Goal: Task Accomplishment & Management: Complete application form

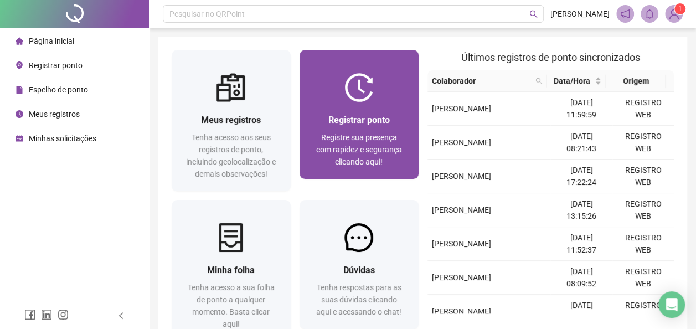
click at [351, 115] on span "Registrar ponto" at bounding box center [358, 120] width 61 height 11
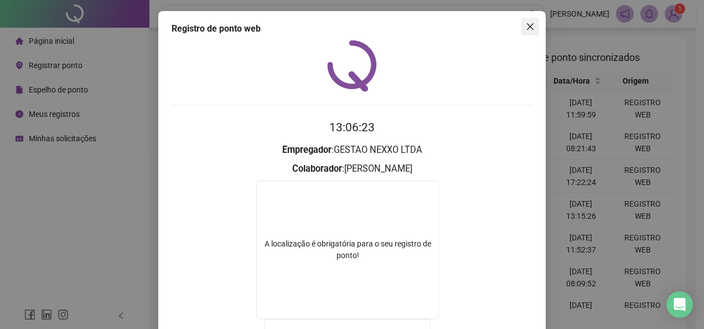
click at [528, 26] on icon "close" at bounding box center [530, 26] width 9 height 9
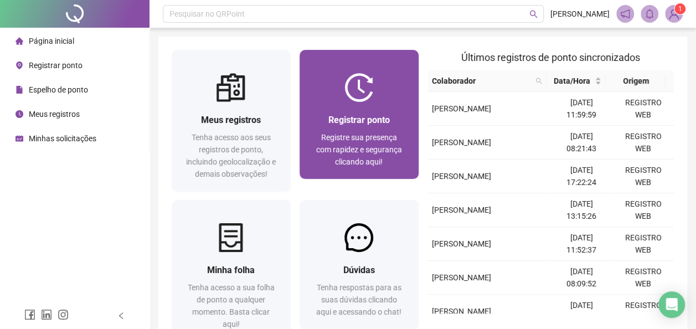
click at [376, 98] on div at bounding box center [359, 87] width 119 height 29
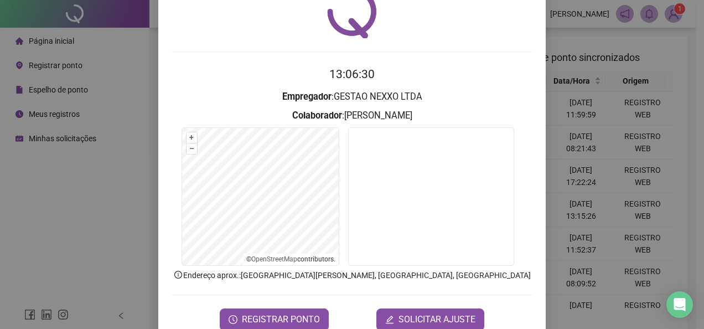
scroll to position [55, 0]
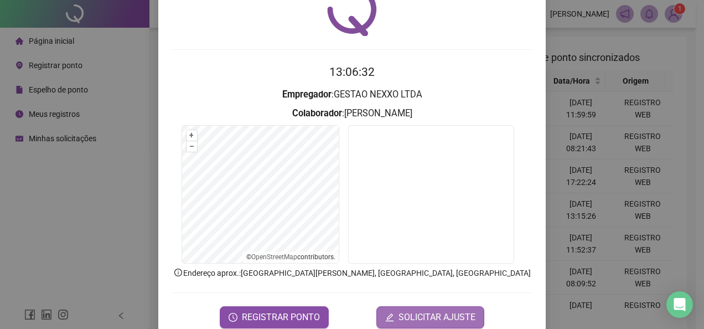
click at [413, 320] on span "SOLICITAR AJUSTE" at bounding box center [437, 317] width 77 height 13
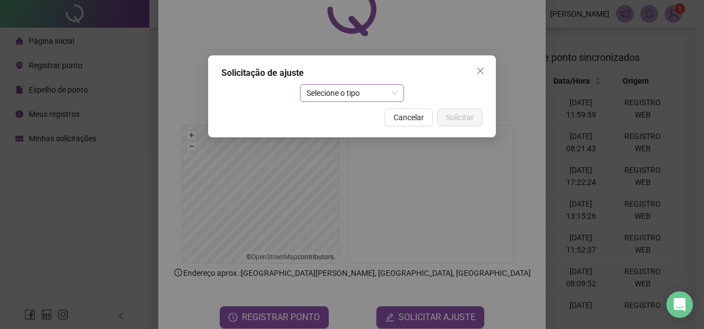
click at [351, 97] on span "Selecione o tipo" at bounding box center [352, 93] width 91 height 17
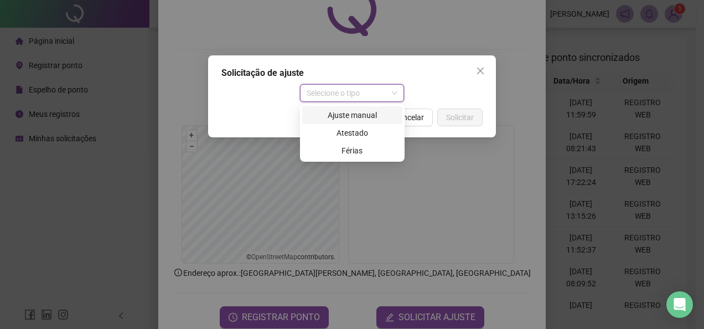
click at [346, 112] on div "Ajuste manual" at bounding box center [352, 115] width 87 height 12
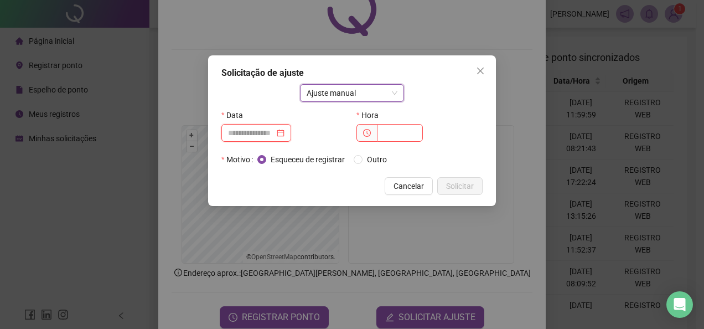
click at [250, 134] on input at bounding box center [251, 133] width 47 height 12
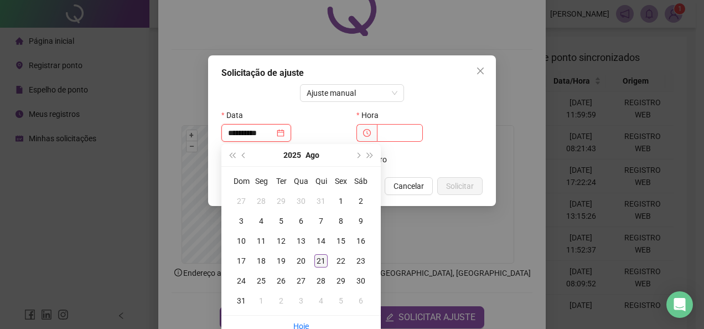
type input "**********"
click at [322, 262] on div "21" at bounding box center [321, 260] width 13 height 13
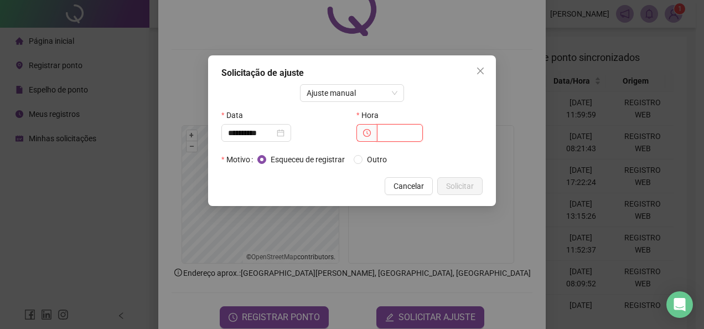
click at [383, 134] on input "text" at bounding box center [400, 133] width 46 height 18
type input "*****"
click at [369, 158] on span "Outro" at bounding box center [377, 159] width 29 height 12
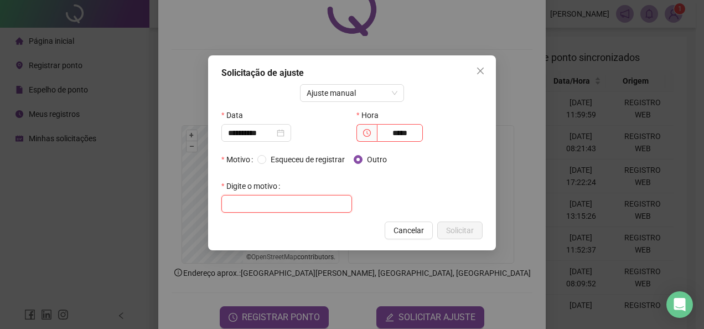
click at [286, 209] on input "text" at bounding box center [287, 204] width 131 height 18
type input "**********"
click at [472, 226] on span "Solicitar" at bounding box center [460, 230] width 28 height 12
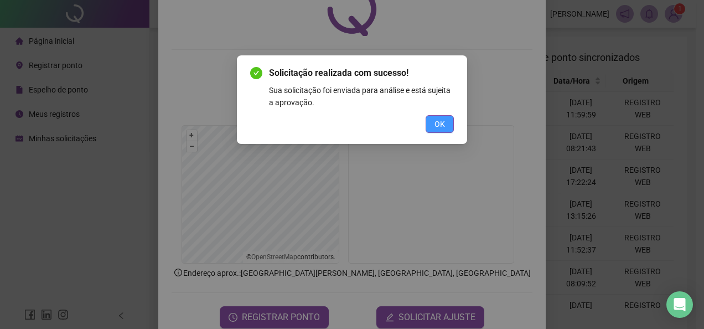
click at [442, 126] on span "OK" at bounding box center [440, 124] width 11 height 12
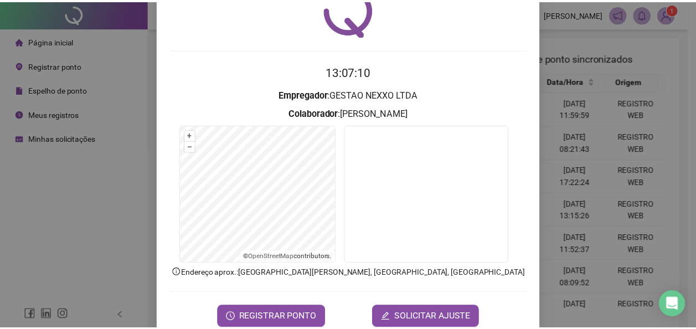
scroll to position [0, 0]
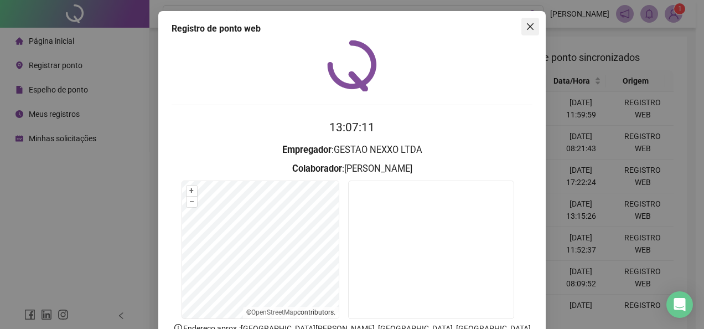
click at [527, 25] on icon "close" at bounding box center [530, 26] width 7 height 7
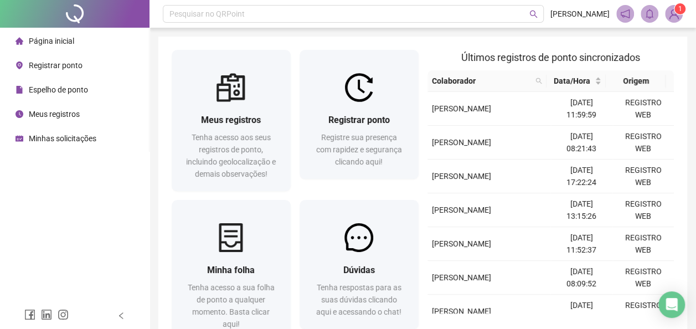
click at [61, 136] on span "Minhas solicitações" at bounding box center [63, 138] width 68 height 9
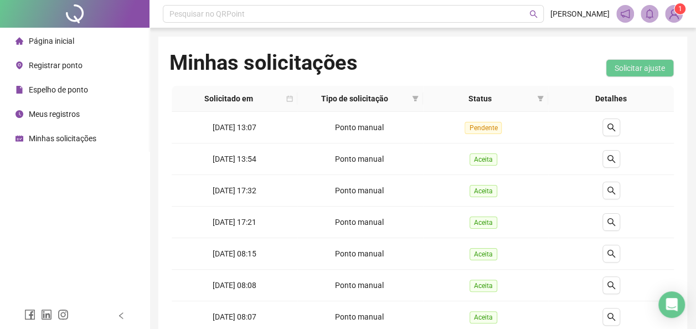
click at [51, 39] on span "Página inicial" at bounding box center [51, 41] width 45 height 9
